Goal: Information Seeking & Learning: Get advice/opinions

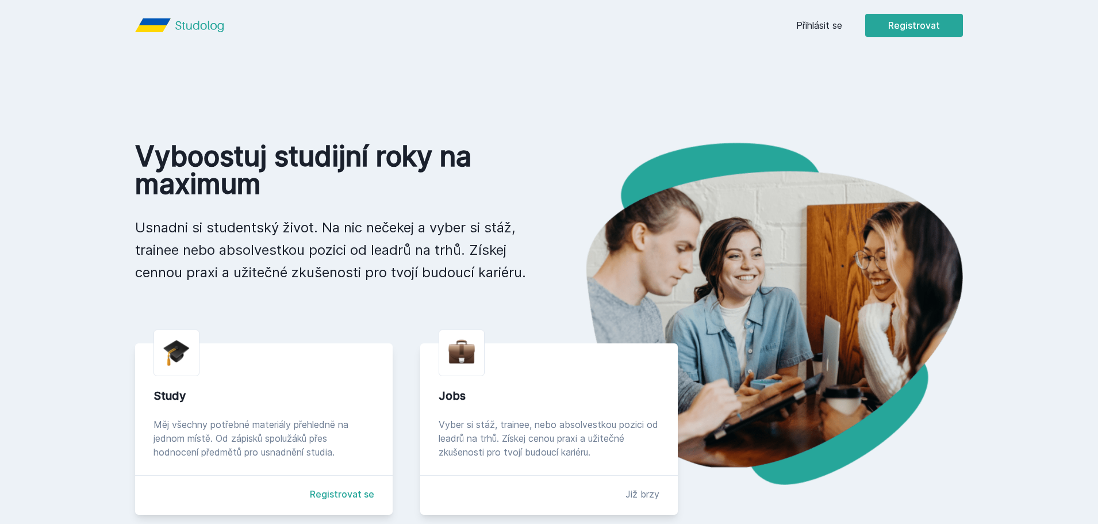
click at [726, 47] on header "Přihlásit se Registrovat" at bounding box center [549, 25] width 883 height 51
click at [815, 24] on link "Přihlásit se" at bounding box center [819, 25] width 46 height 14
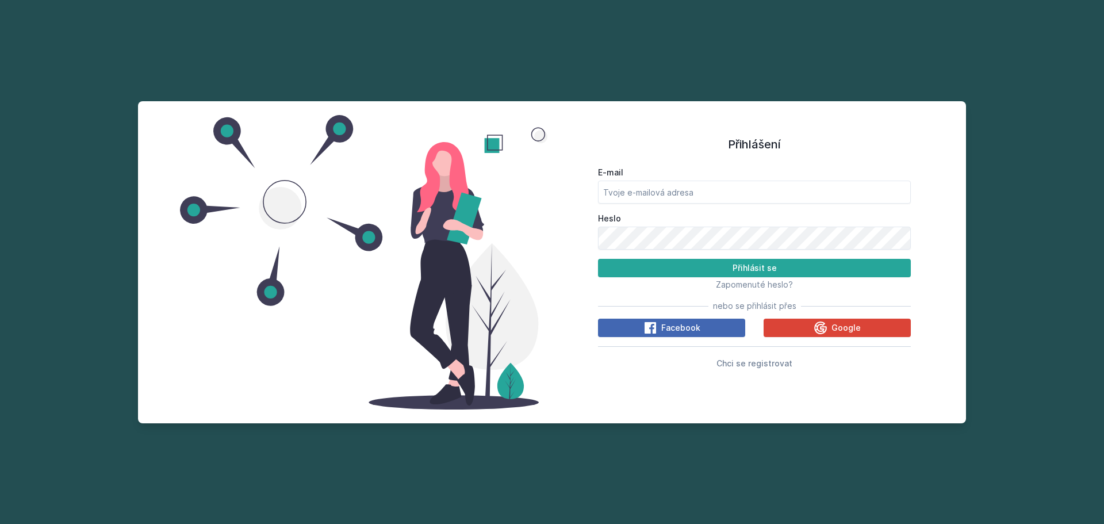
click at [750, 179] on div "E-mail" at bounding box center [754, 185] width 313 height 37
click at [740, 199] on input "E-mail" at bounding box center [754, 192] width 313 height 23
type input "[EMAIL_ADDRESS][DOMAIN_NAME]"
click at [598, 259] on button "Přihlásit se" at bounding box center [754, 268] width 313 height 18
click at [366, 248] on div "Přihlášení E-mail [EMAIL_ADDRESS][DOMAIN_NAME] Heslo Přihlásit se Zapomenuté he…" at bounding box center [552, 262] width 828 height 322
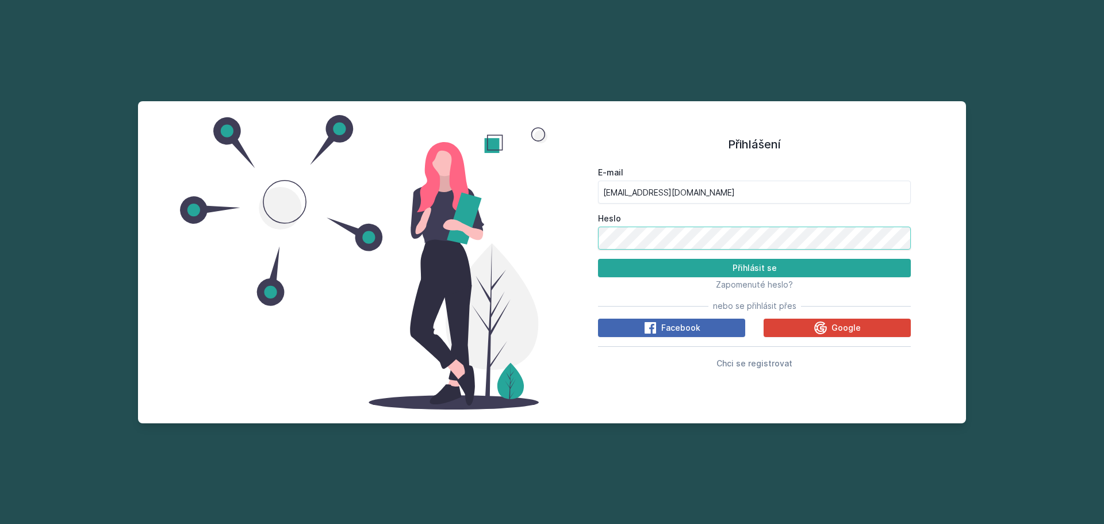
click at [598, 259] on button "Přihlásit se" at bounding box center [754, 268] width 313 height 18
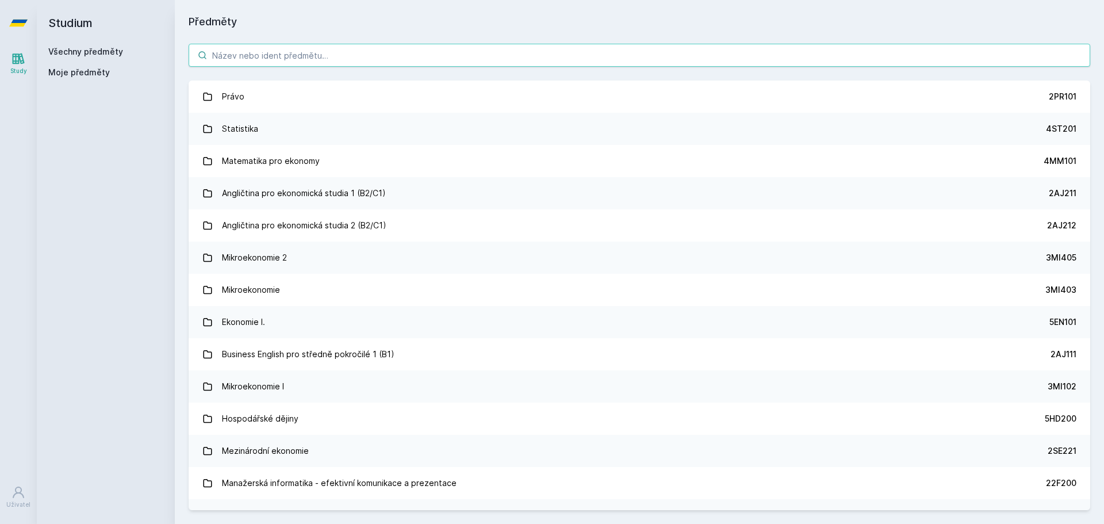
click at [277, 57] on input "search" at bounding box center [639, 55] width 901 height 23
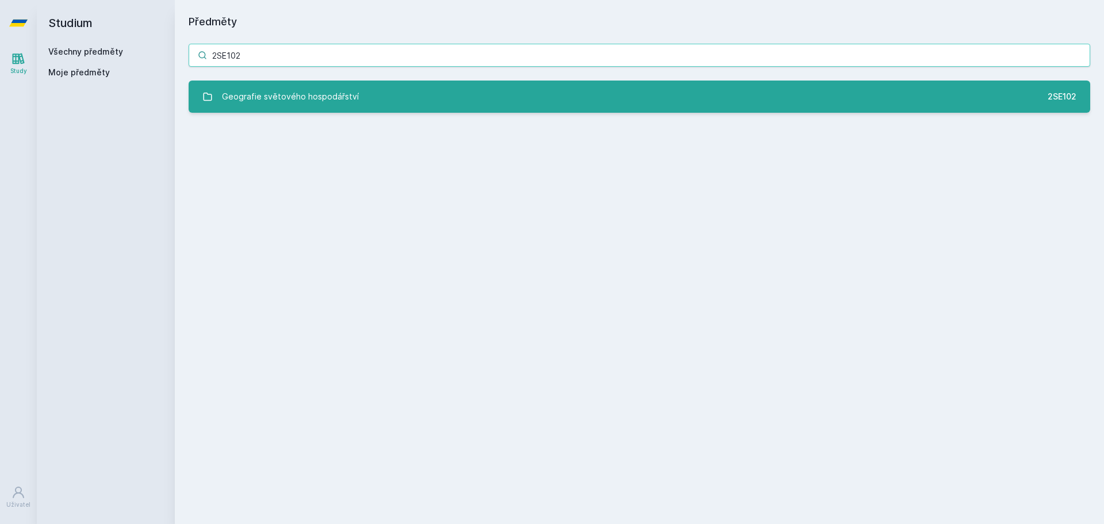
type input "2SE102"
click at [271, 90] on div "Geografie světového hospodářství" at bounding box center [290, 96] width 137 height 23
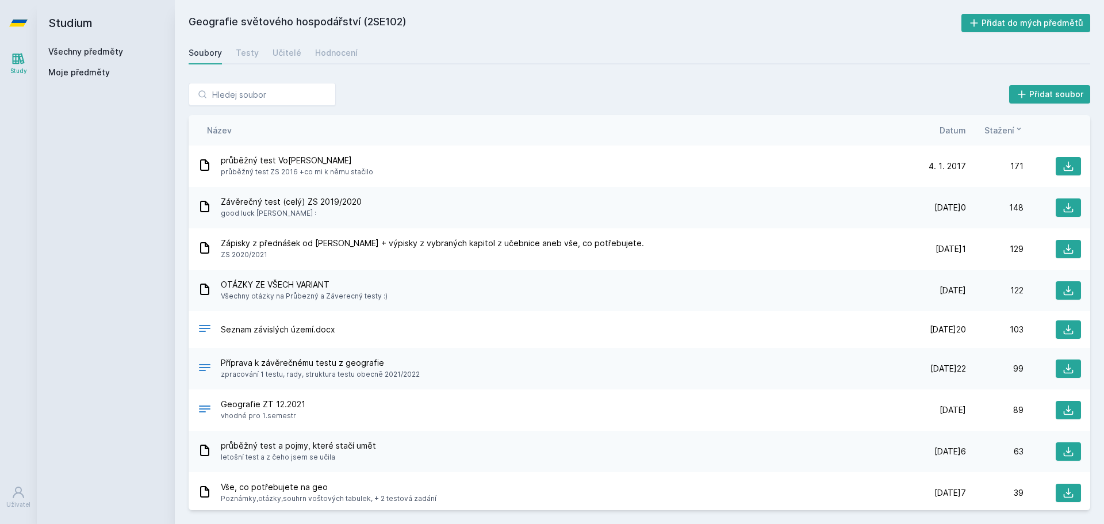
click at [352, 53] on div "Soubory Testy Učitelé Hodnocení" at bounding box center [639, 52] width 901 height 23
click at [324, 52] on div "Hodnocení" at bounding box center [336, 52] width 43 height 11
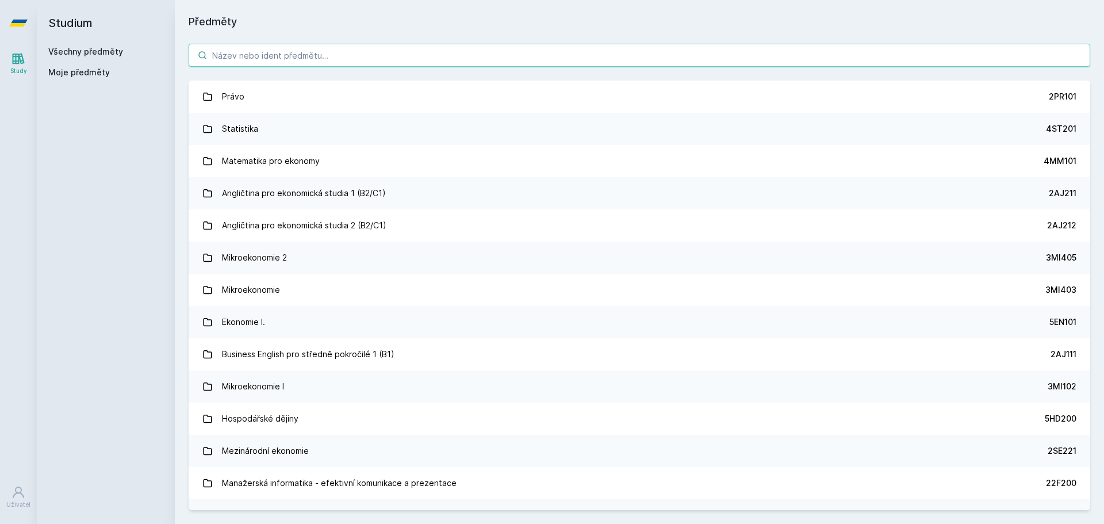
click at [265, 56] on input "search" at bounding box center [639, 55] width 901 height 23
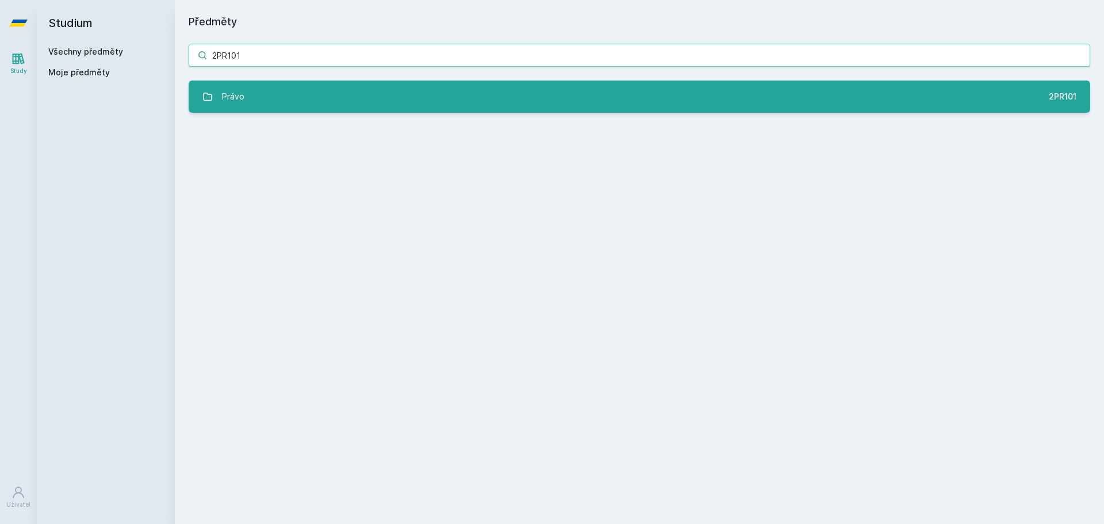
type input "2PR101"
click at [234, 95] on div "Právo" at bounding box center [233, 96] width 22 height 23
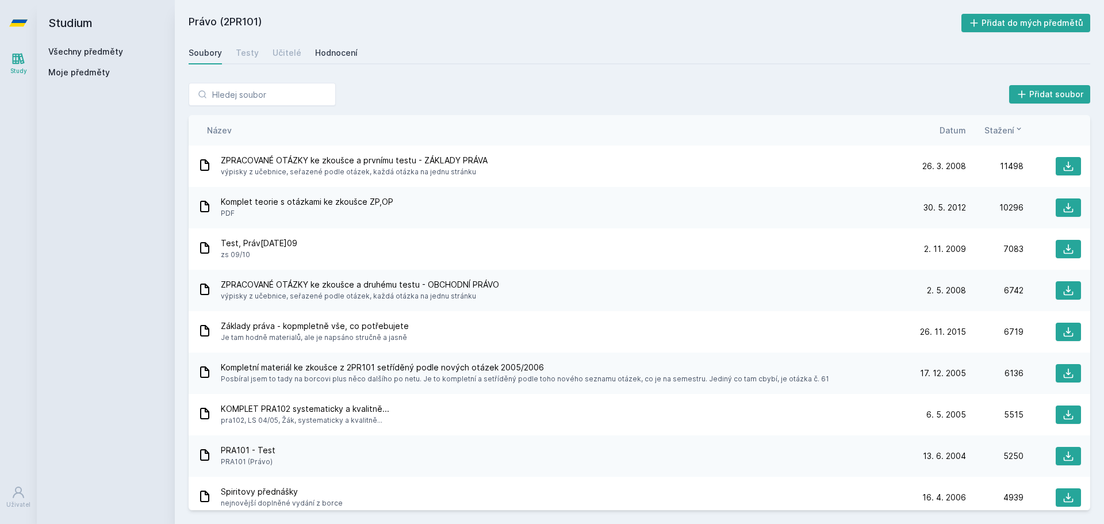
click at [340, 57] on div "Hodnocení" at bounding box center [336, 52] width 43 height 11
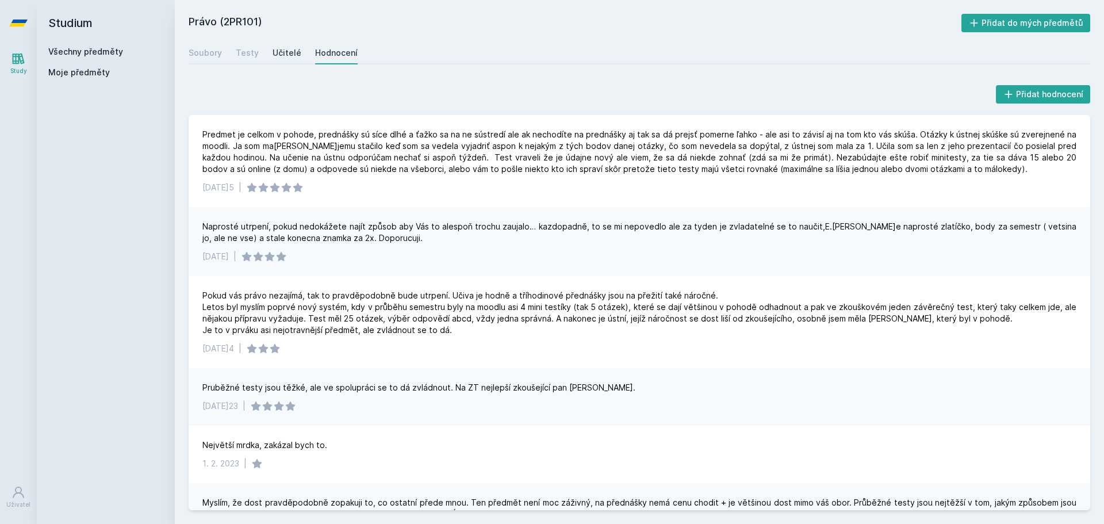
click at [277, 50] on div "Učitelé" at bounding box center [286, 52] width 29 height 11
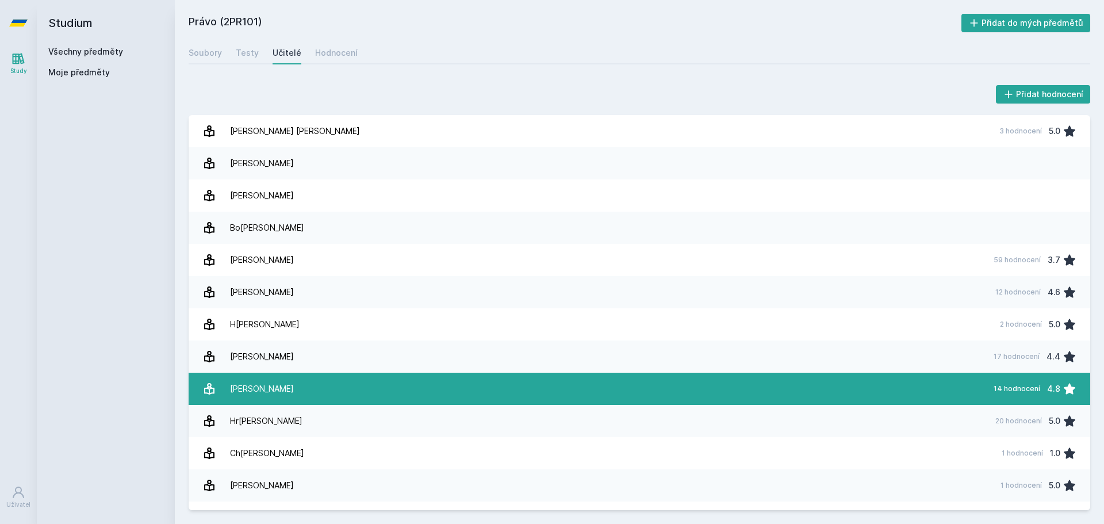
click at [304, 385] on link "[PERSON_NAME] 14 hodnocení 4.8" at bounding box center [639, 389] width 901 height 32
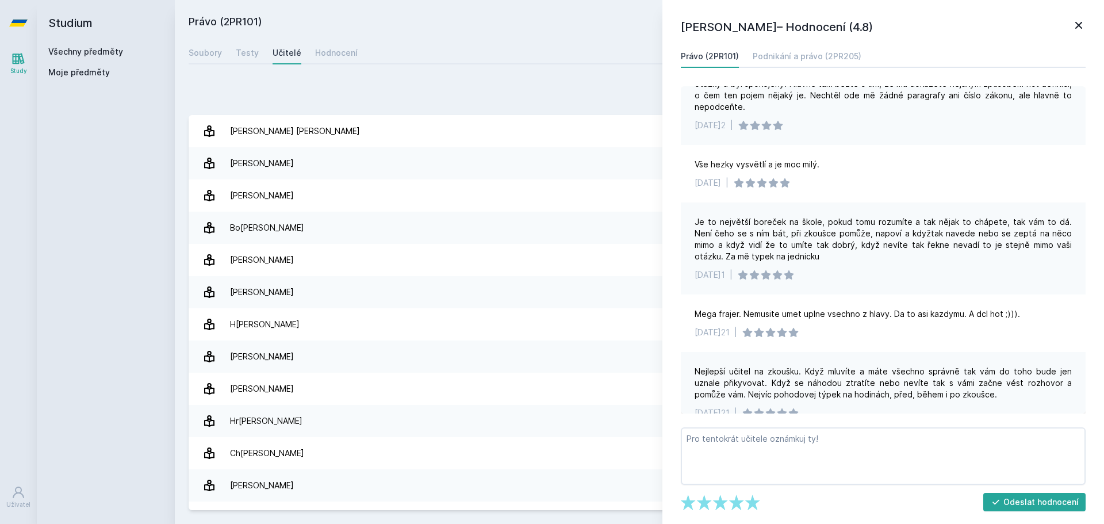
scroll to position [460, 0]
click at [1082, 26] on icon at bounding box center [1079, 25] width 14 height 14
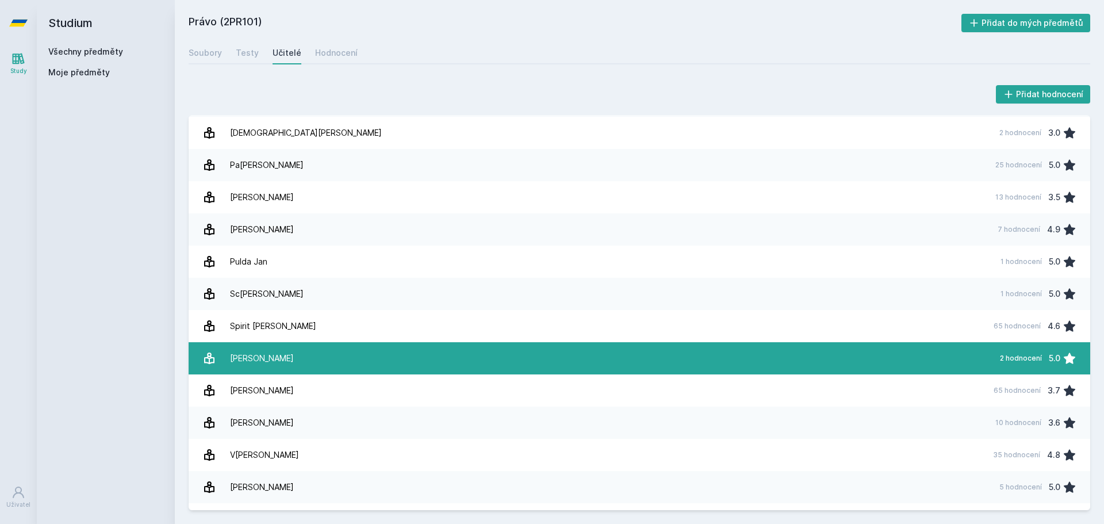
scroll to position [732, 0]
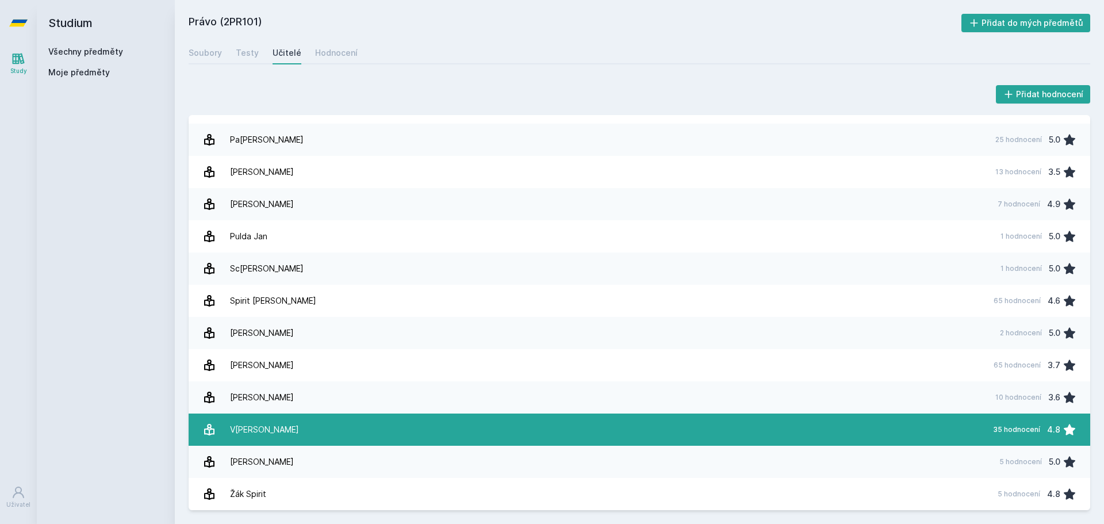
click at [325, 425] on link "V[PERSON_NAME] 35 hodnocení 4.8" at bounding box center [639, 429] width 901 height 32
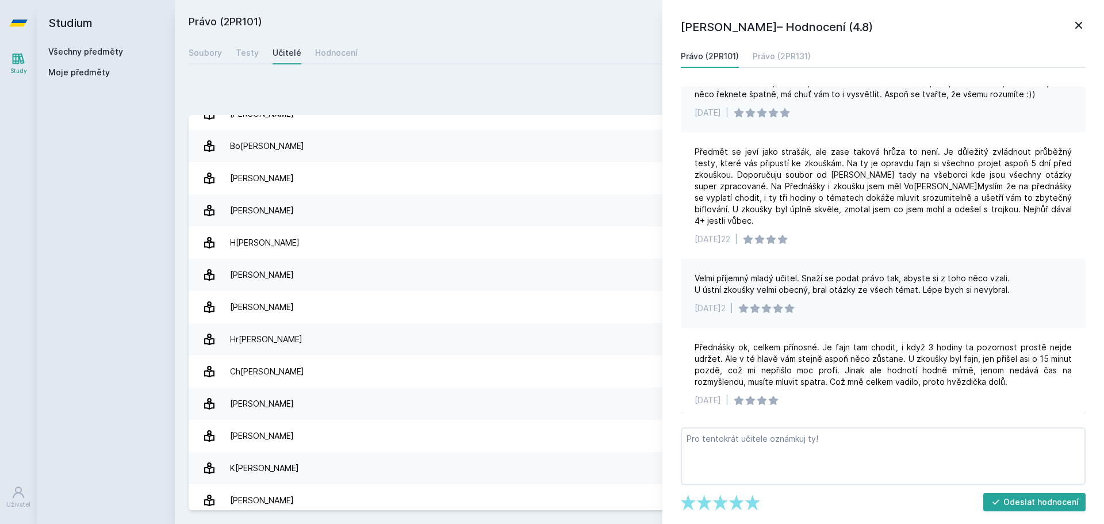
scroll to position [42, 0]
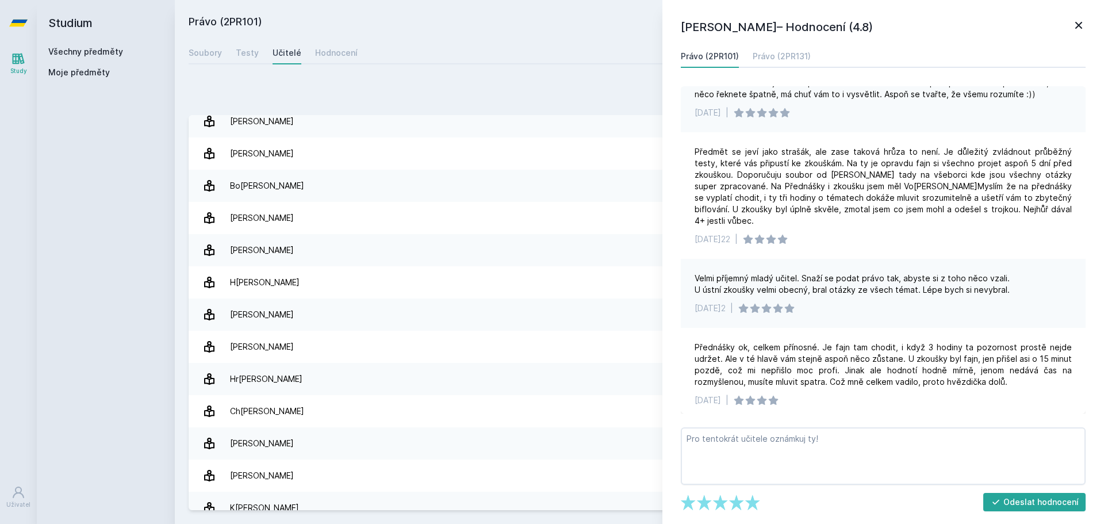
click at [1077, 22] on icon at bounding box center [1079, 25] width 14 height 14
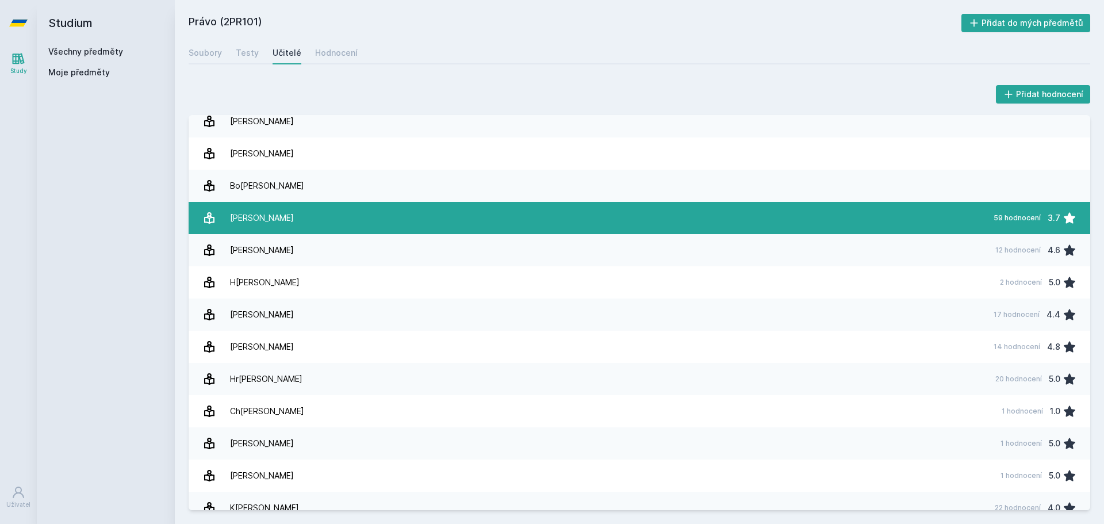
click at [950, 228] on link "Češková Marie 59 hodnocení 3.7" at bounding box center [639, 218] width 901 height 32
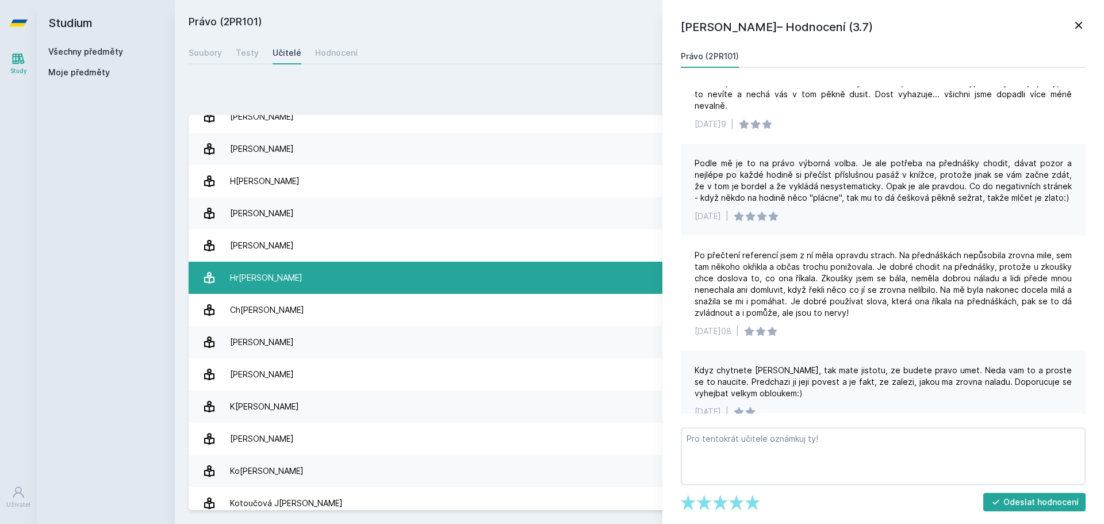
scroll to position [157, 0]
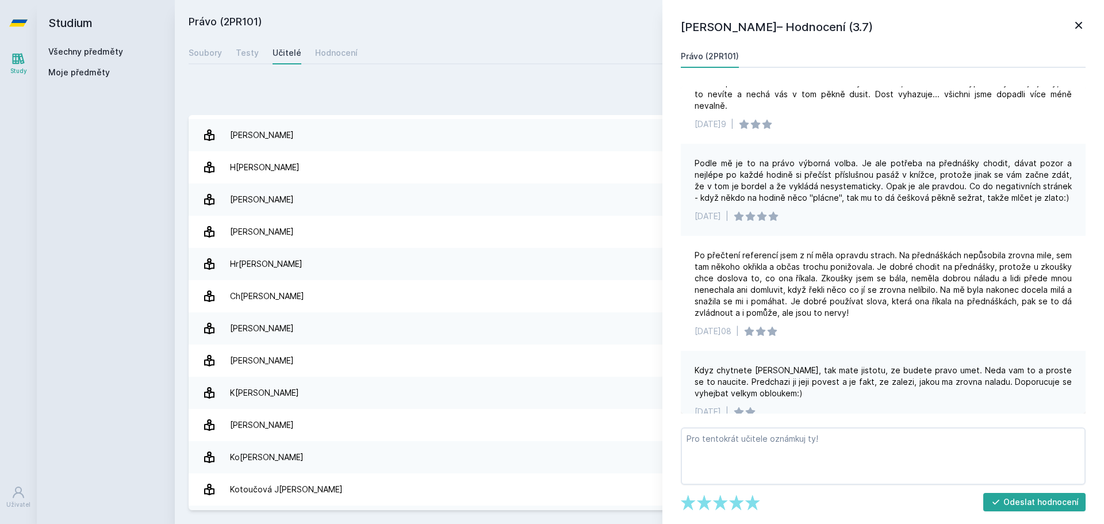
click at [1080, 27] on icon at bounding box center [1078, 25] width 7 height 7
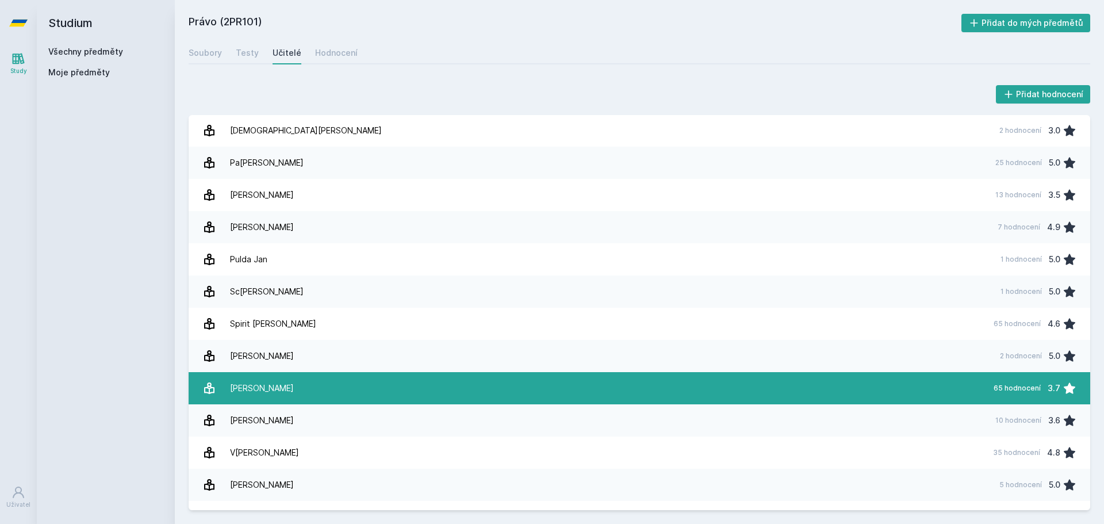
scroll to position [732, 0]
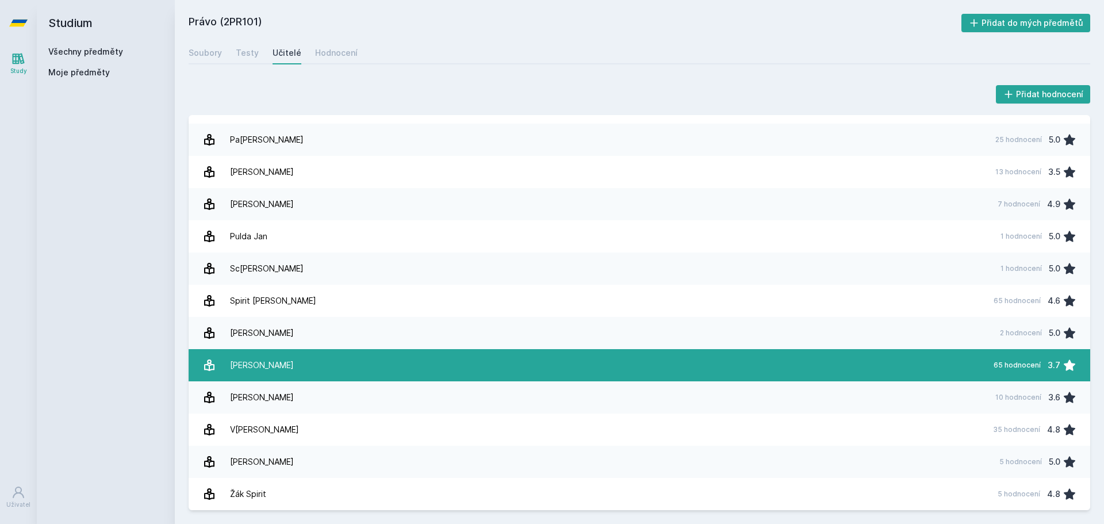
click at [836, 371] on link "[PERSON_NAME] 65 hodnocení 3.7" at bounding box center [639, 365] width 901 height 32
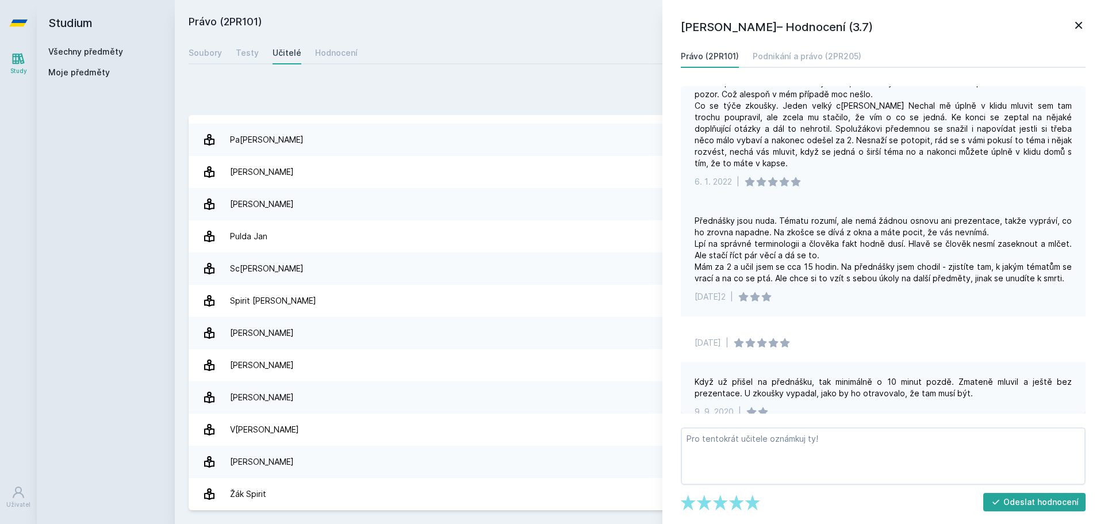
scroll to position [862, 0]
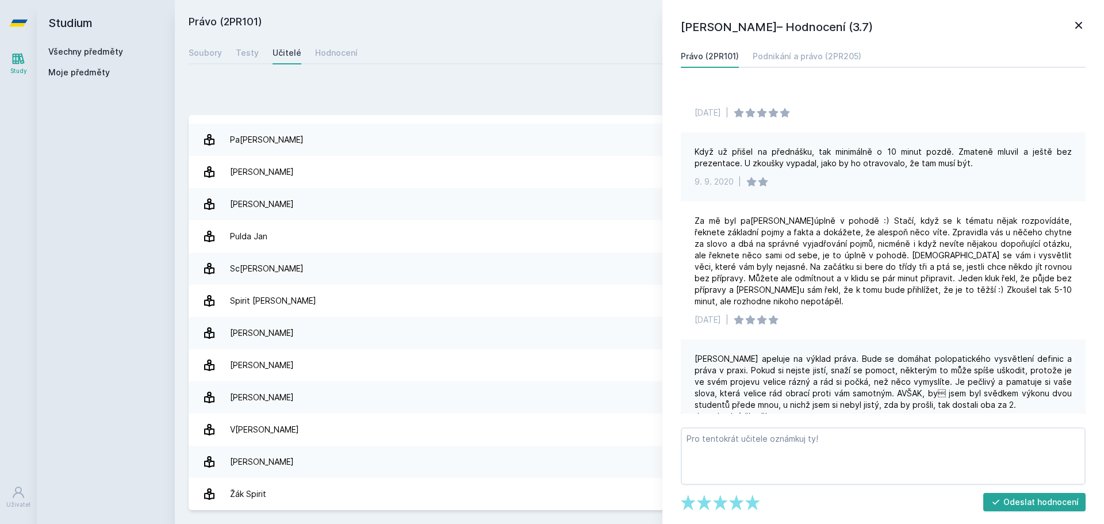
click at [1079, 18] on div "[PERSON_NAME]– Hodnocení (3.7) Právo (2PR101) Podnikání a právo (2PR205) Za mě …" at bounding box center [883, 262] width 442 height 524
click at [1073, 29] on icon at bounding box center [1079, 25] width 14 height 14
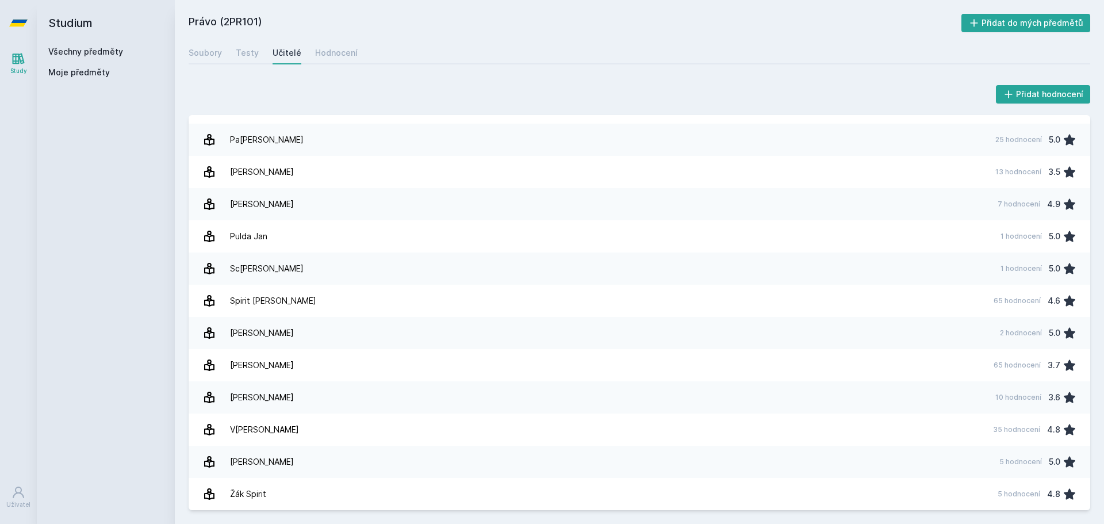
click at [13, 17] on icon at bounding box center [18, 23] width 18 height 46
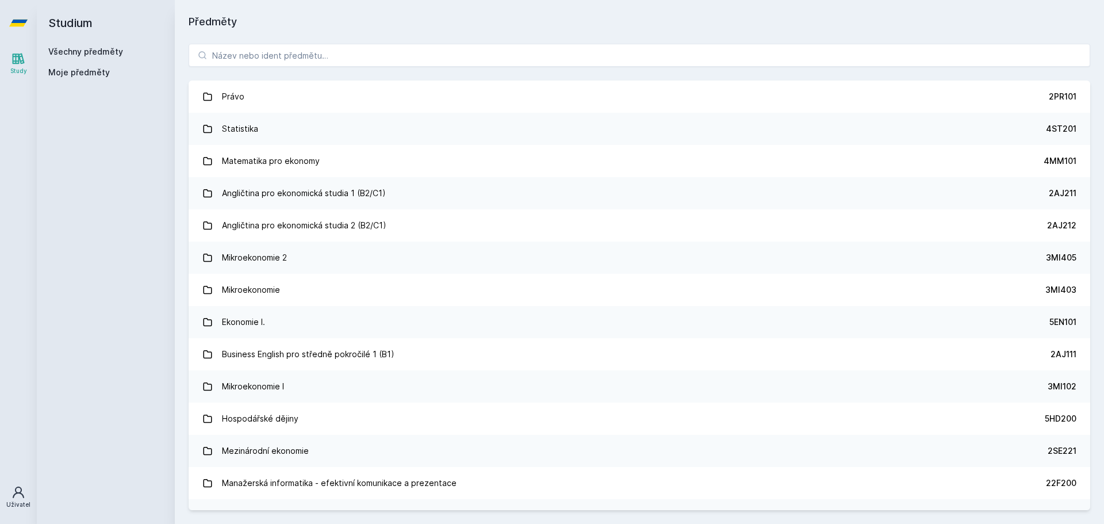
click at [10, 487] on link "Uživatel" at bounding box center [18, 496] width 32 height 35
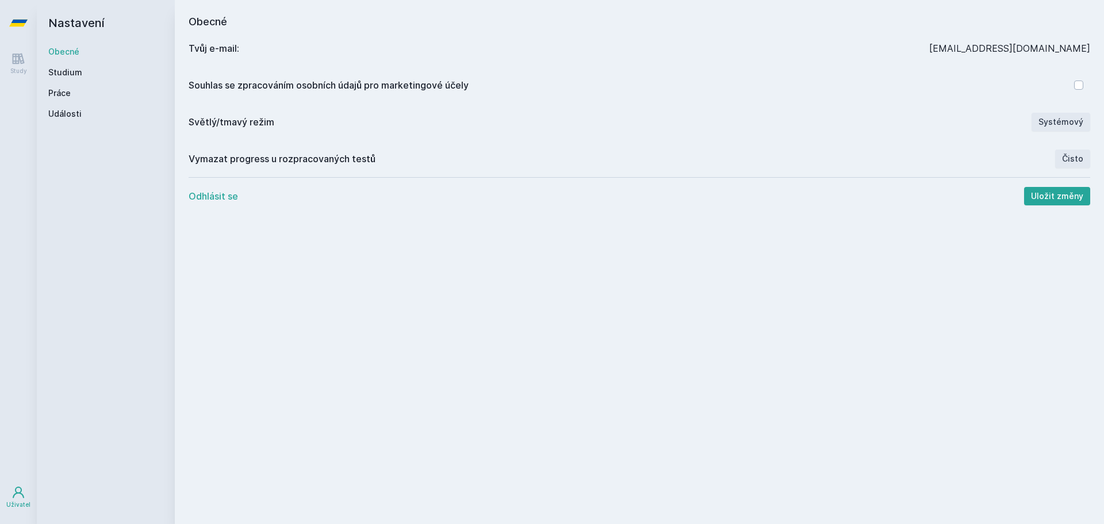
click at [224, 195] on button "Odhlásit se" at bounding box center [213, 196] width 49 height 14
